Goal: Information Seeking & Learning: Find specific page/section

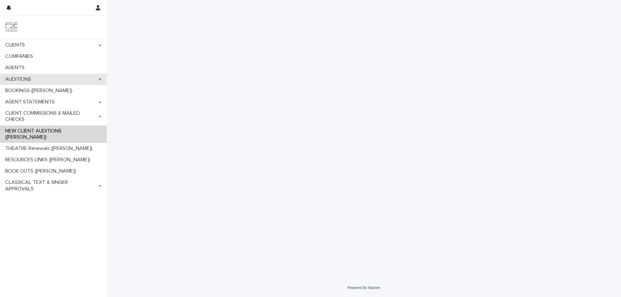
click at [37, 83] on div "AUDITIONS" at bounding box center [53, 79] width 107 height 11
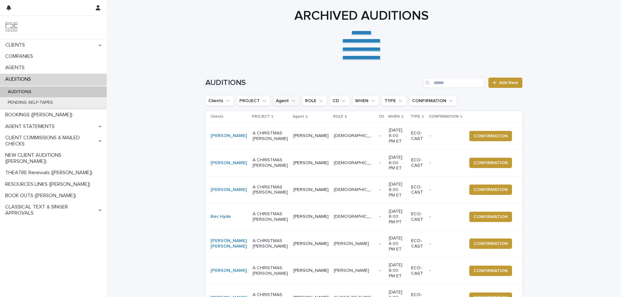
click at [290, 100] on icon "Agent" at bounding box center [293, 101] width 6 height 6
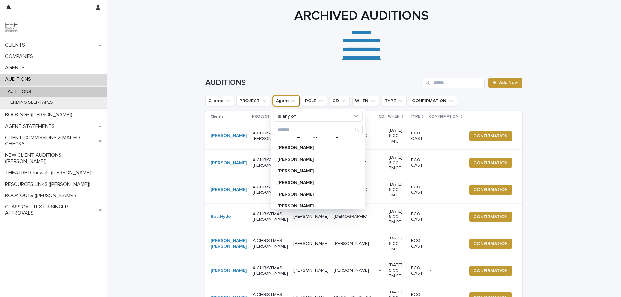
scroll to position [172, 0]
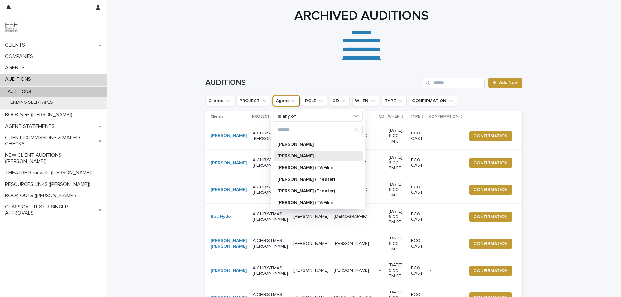
click at [301, 152] on div "[PERSON_NAME]" at bounding box center [318, 156] width 89 height 10
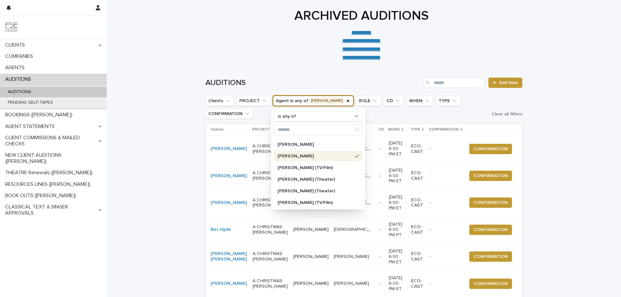
click at [150, 91] on div "Loading... Saving… Loading... Saving… AUDITIONS Add New Clients PROJECT Agent i…" at bounding box center [364, 263] width 514 height 396
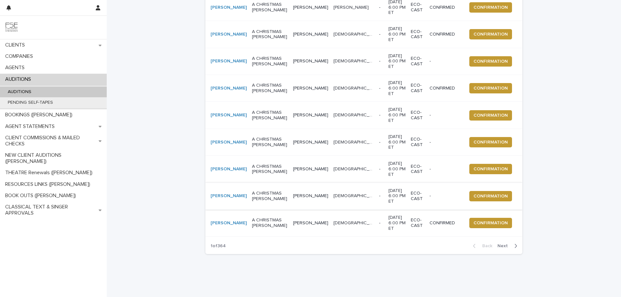
scroll to position [126, 0]
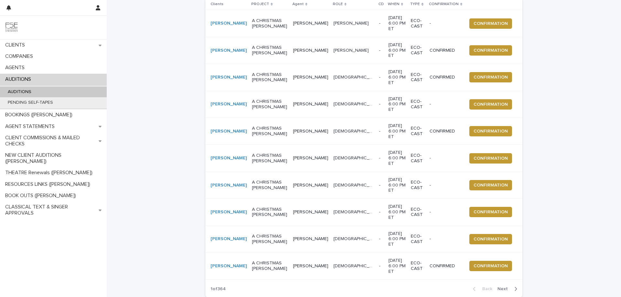
click at [155, 136] on div "Loading... Saving… Loading... Saving… AUDITIONS Add New Clients PROJECT Agent i…" at bounding box center [364, 137] width 514 height 396
click at [158, 121] on div "Loading... Saving… Loading... Saving… AUDITIONS Add New Clients PROJECT Agent i…" at bounding box center [364, 137] width 514 height 396
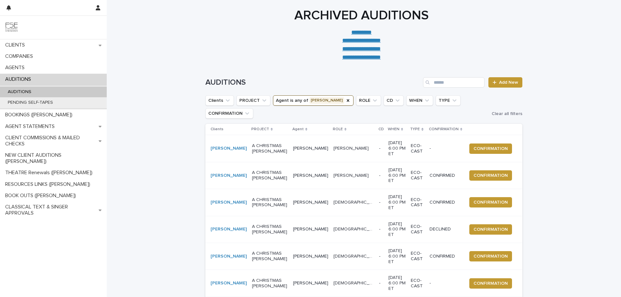
scroll to position [0, 0]
click at [34, 114] on p "BOOKINGS ([PERSON_NAME])" at bounding box center [40, 115] width 75 height 6
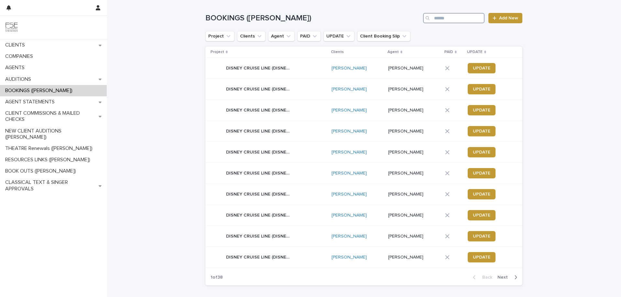
click at [433, 18] on input "Search" at bounding box center [453, 18] width 61 height 10
type input "****"
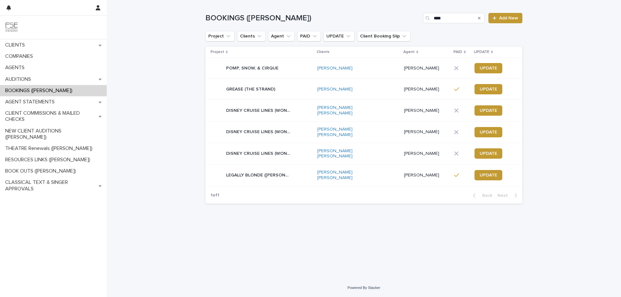
click at [286, 70] on div "POMP, SNOW, & CIRQUE POMP, SNOW, & CIRQUE" at bounding box center [262, 68] width 102 height 13
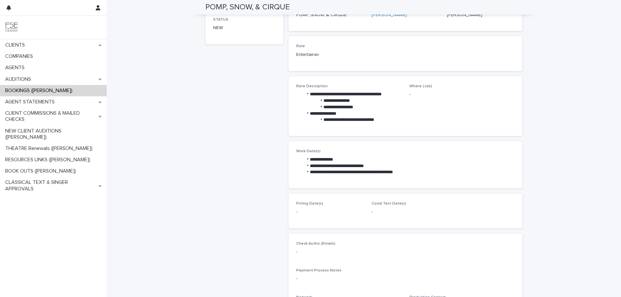
scroll to position [129, 0]
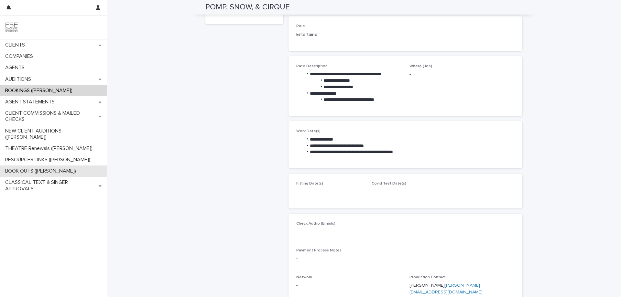
click at [38, 168] on p "BOOK OUTS ([PERSON_NAME])" at bounding box center [42, 171] width 79 height 6
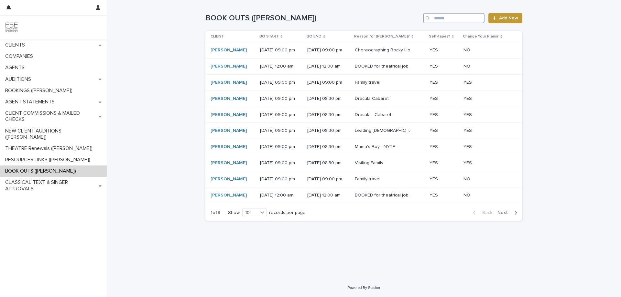
click at [444, 18] on input "Search" at bounding box center [453, 18] width 61 height 10
type input "****"
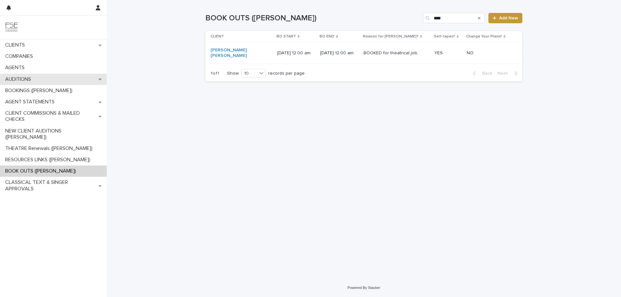
click at [38, 77] on div "AUDITIONS" at bounding box center [53, 79] width 107 height 11
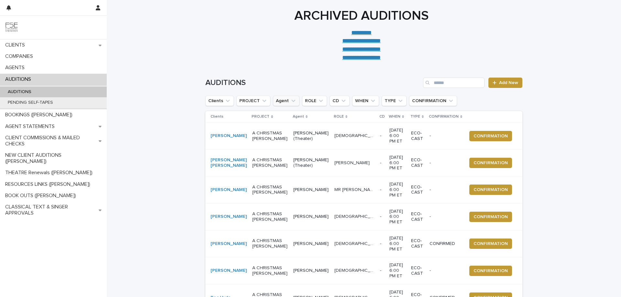
click at [291, 101] on icon "Agent" at bounding box center [293, 101] width 4 height 2
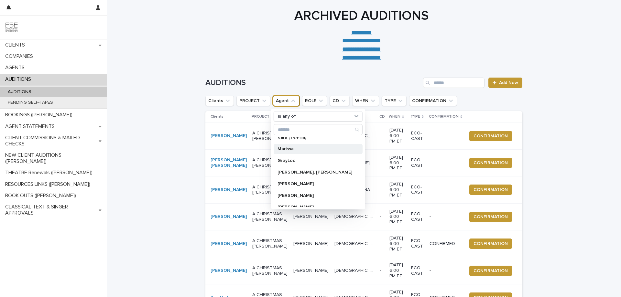
scroll to position [129, 0]
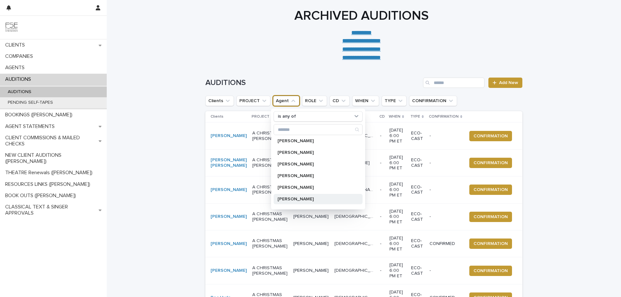
click at [302, 200] on p "[PERSON_NAME]" at bounding box center [315, 199] width 75 height 5
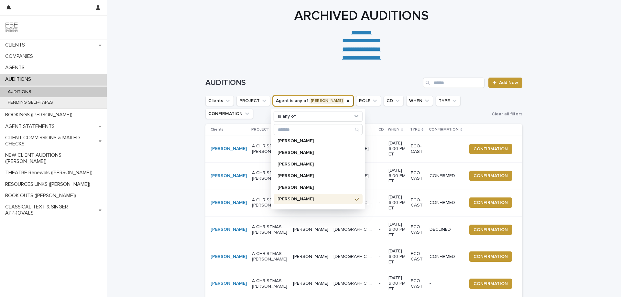
click at [151, 97] on div "Loading... Saving… Loading... Saving… AUDITIONS Add New Clients PROJECT Agent i…" at bounding box center [364, 263] width 514 height 396
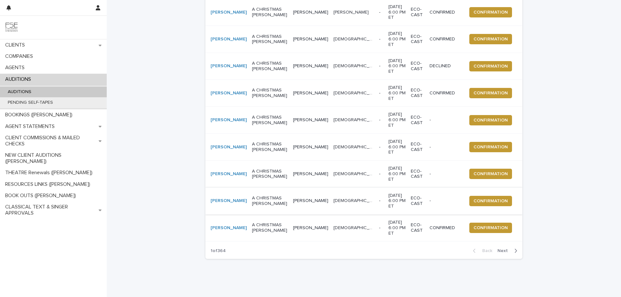
scroll to position [169, 0]
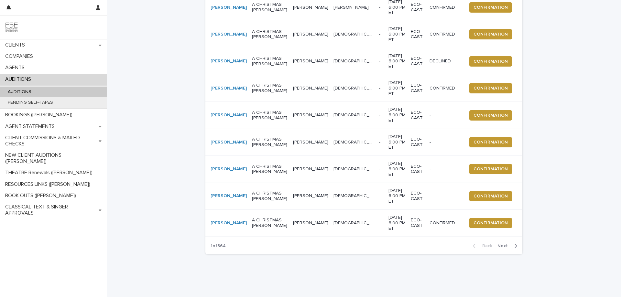
click at [499, 244] on span "Next" at bounding box center [505, 246] width 14 height 5
click at [267, 137] on p "A CHRISTMAS [PERSON_NAME]" at bounding box center [270, 142] width 36 height 11
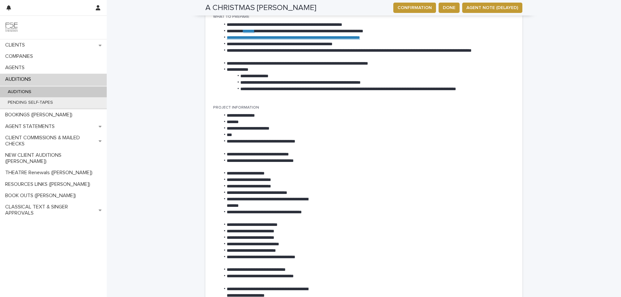
scroll to position [280, 0]
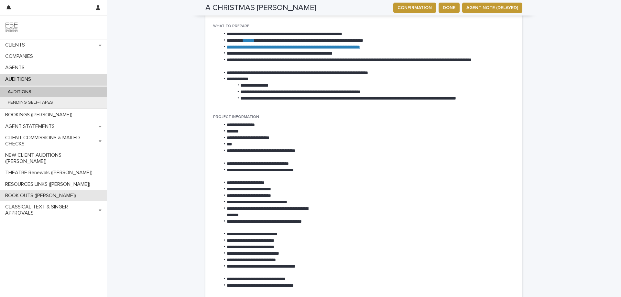
click at [28, 193] on p "BOOK OUTS ([PERSON_NAME])" at bounding box center [42, 196] width 79 height 6
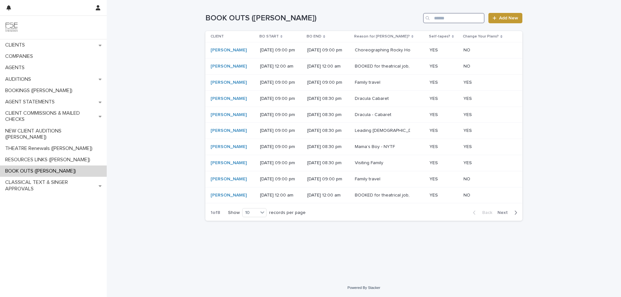
click at [456, 18] on input "Search" at bounding box center [453, 18] width 61 height 10
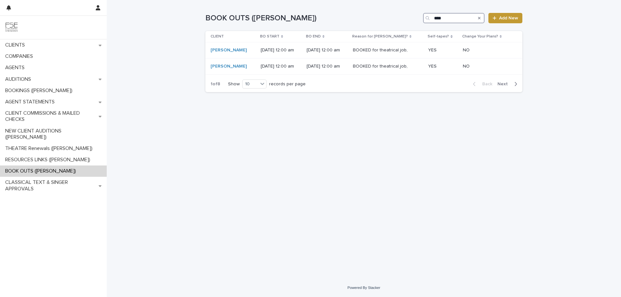
type input "****"
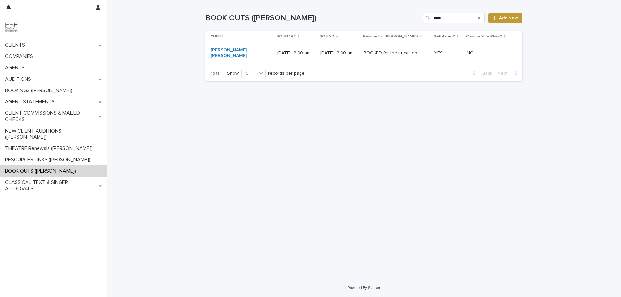
click at [198, 115] on div "Loading... Saving… Loading... Saving… BOOK OUTS ([PERSON_NAME]) **** Add New CL…" at bounding box center [364, 139] width 514 height 279
click at [54, 77] on div "AUDITIONS" at bounding box center [53, 79] width 107 height 11
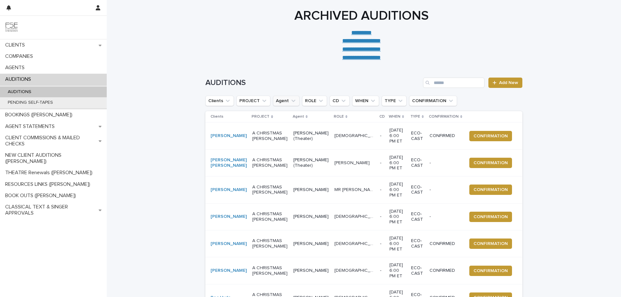
click at [290, 100] on icon "Agent" at bounding box center [293, 101] width 6 height 6
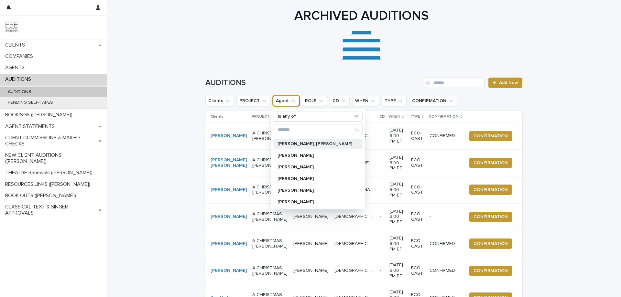
scroll to position [129, 0]
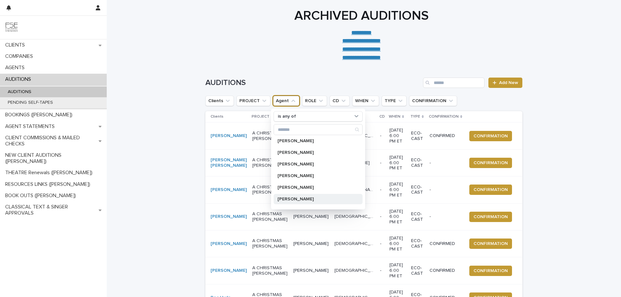
click at [295, 197] on div "[PERSON_NAME]" at bounding box center [318, 199] width 89 height 10
